Goal: Task Accomplishment & Management: Use online tool/utility

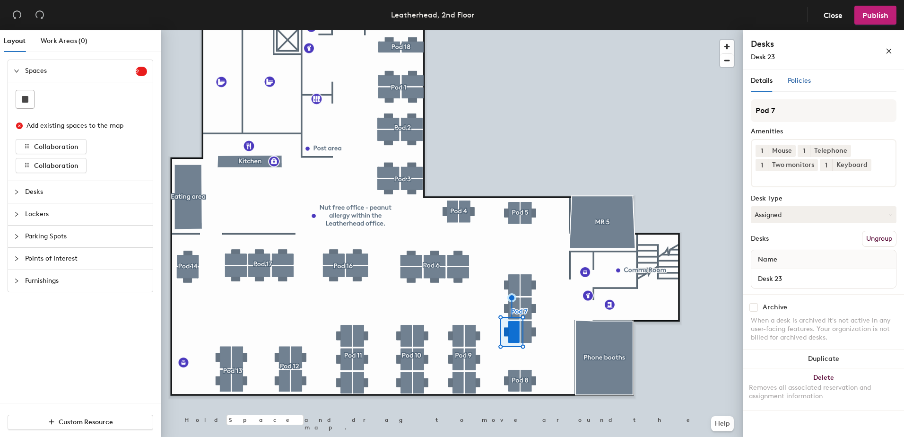
click at [792, 76] on div "Policies" at bounding box center [799, 81] width 23 height 10
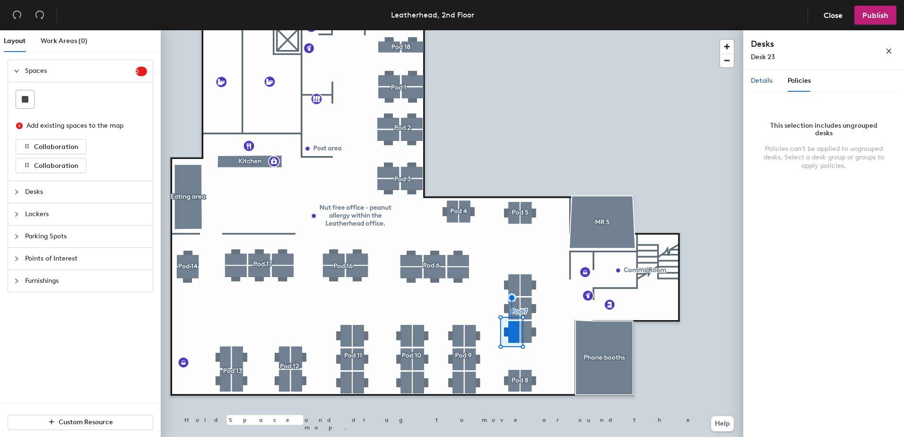
click at [753, 78] on span "Details" at bounding box center [762, 81] width 22 height 8
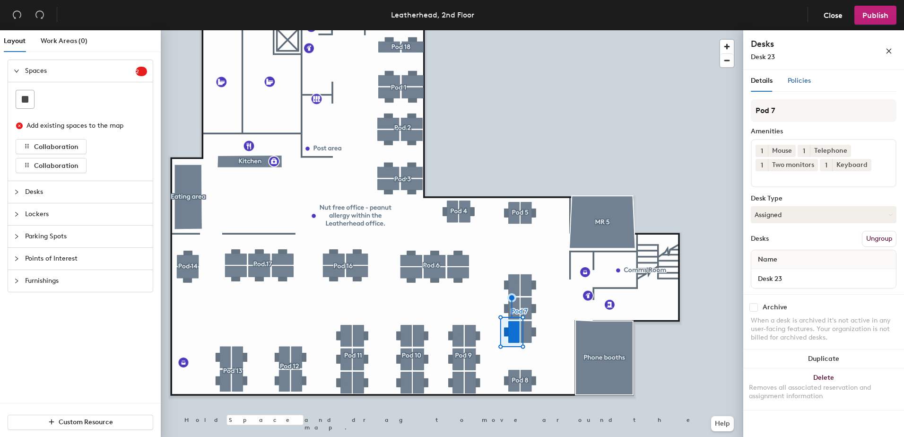
click at [806, 81] on span "Policies" at bounding box center [799, 81] width 23 height 8
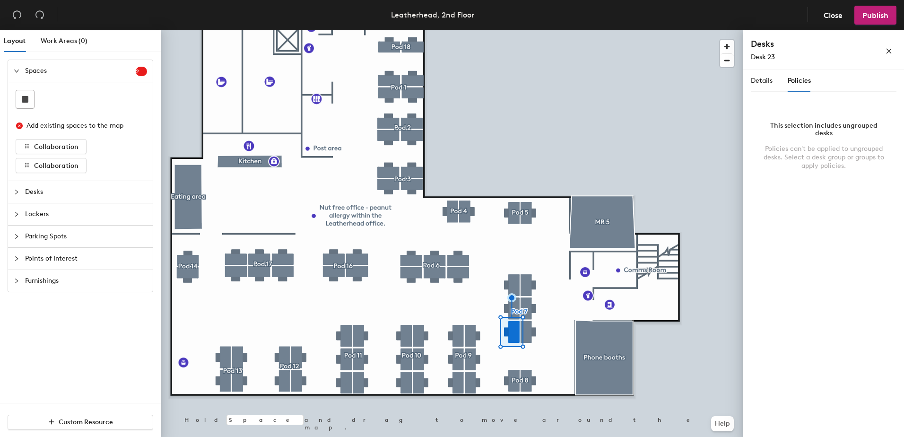
click at [774, 77] on div "Details Policies" at bounding box center [781, 81] width 60 height 22
click at [768, 77] on span "Details" at bounding box center [762, 81] width 22 height 8
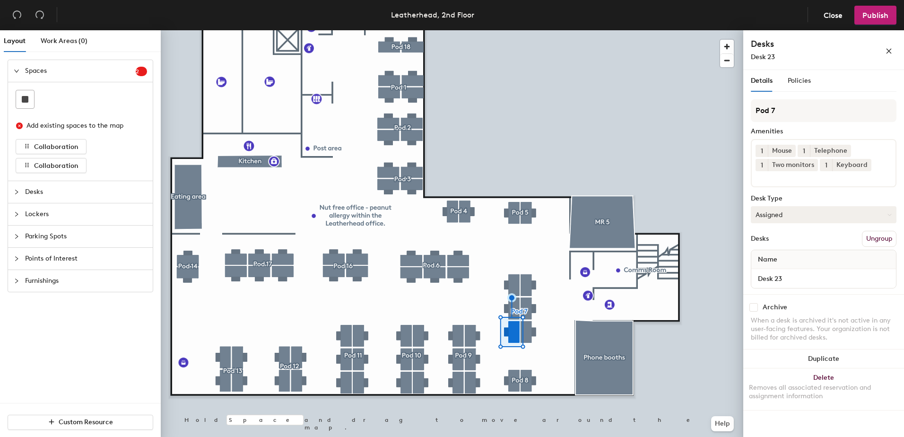
click at [790, 217] on button "Assigned" at bounding box center [824, 214] width 146 height 17
click at [772, 272] on div "Hoteled" at bounding box center [798, 272] width 95 height 14
click at [865, 17] on span "Publish" at bounding box center [875, 15] width 26 height 9
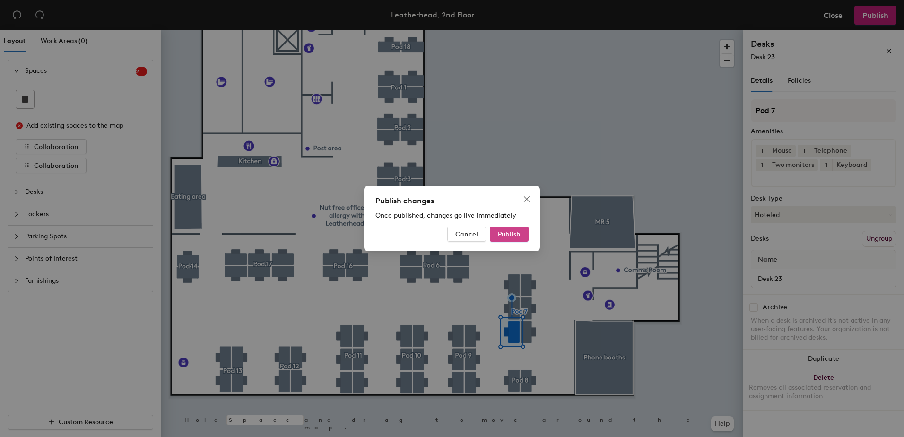
click at [523, 234] on button "Publish" at bounding box center [509, 233] width 39 height 15
